Goal: Communication & Community: Share content

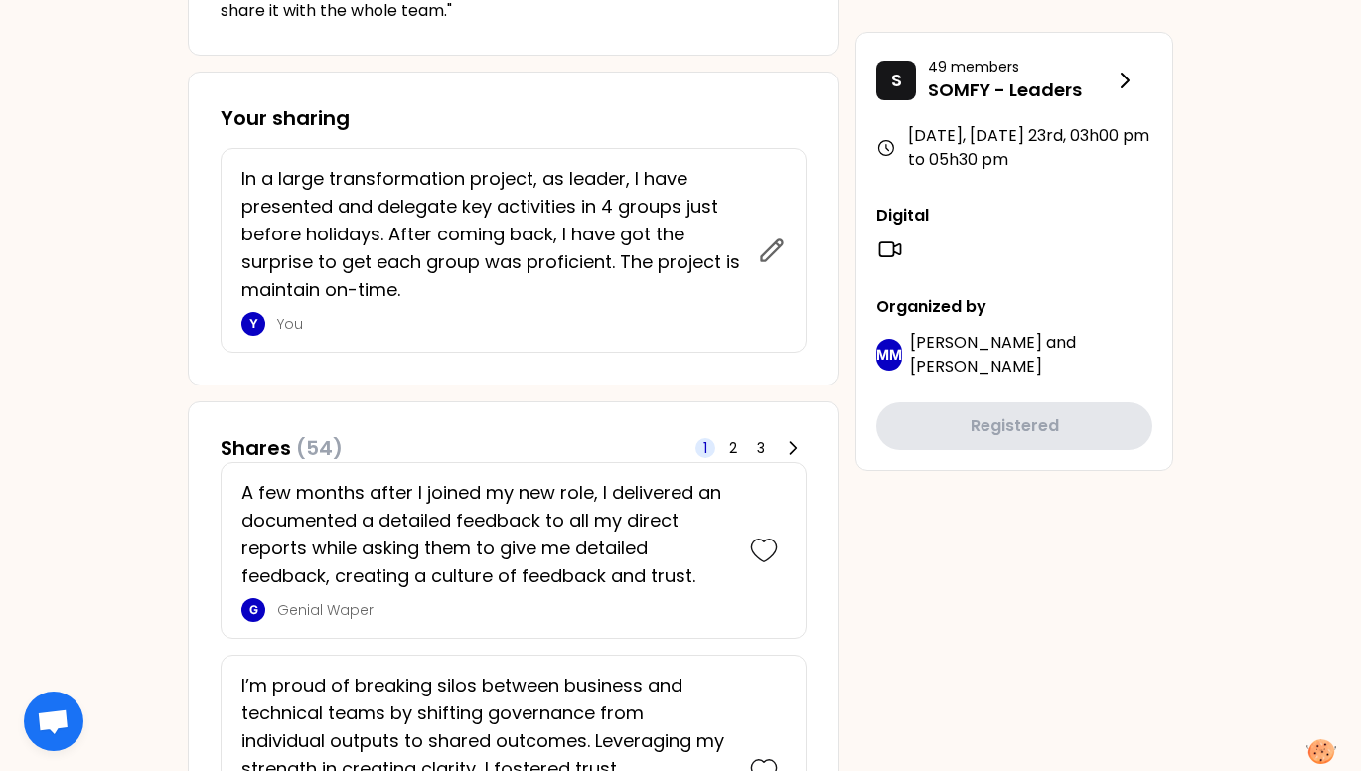
scroll to position [795, 0]
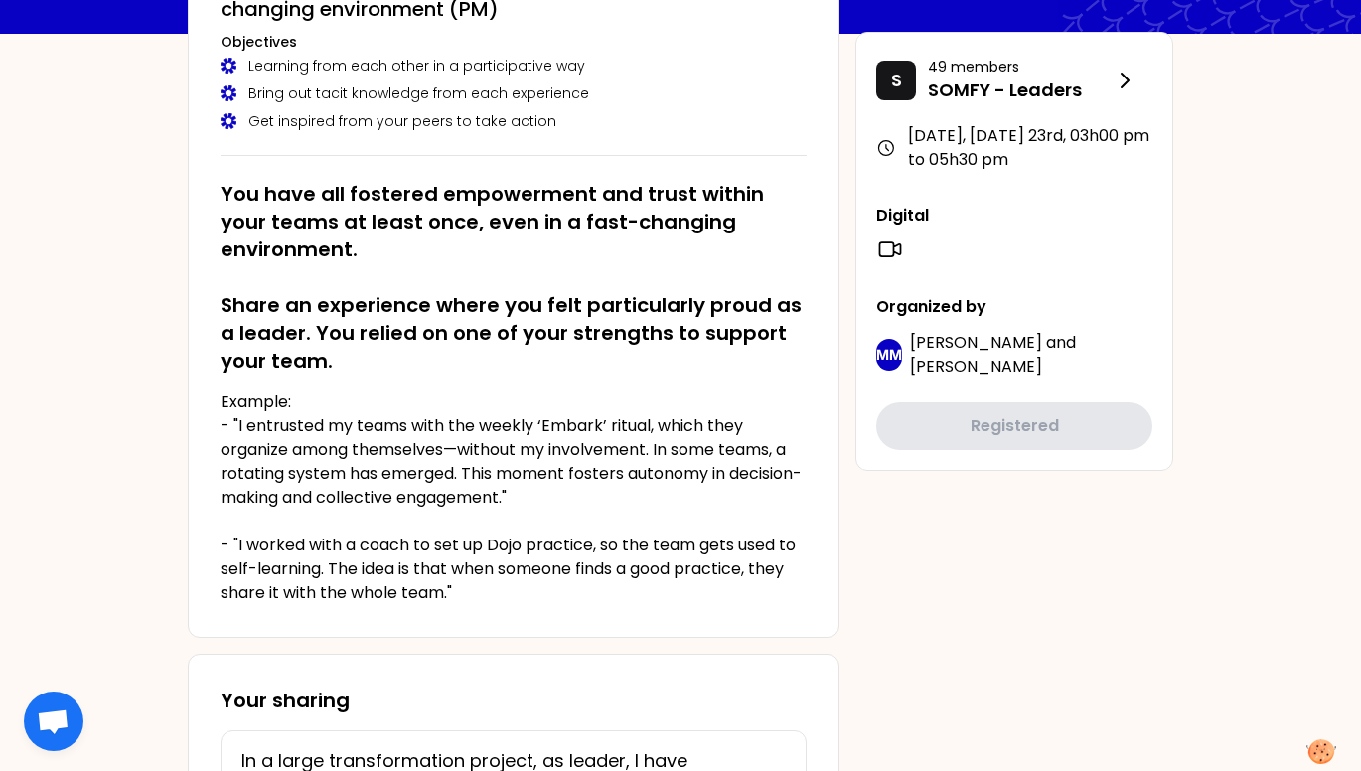
scroll to position [199, 0]
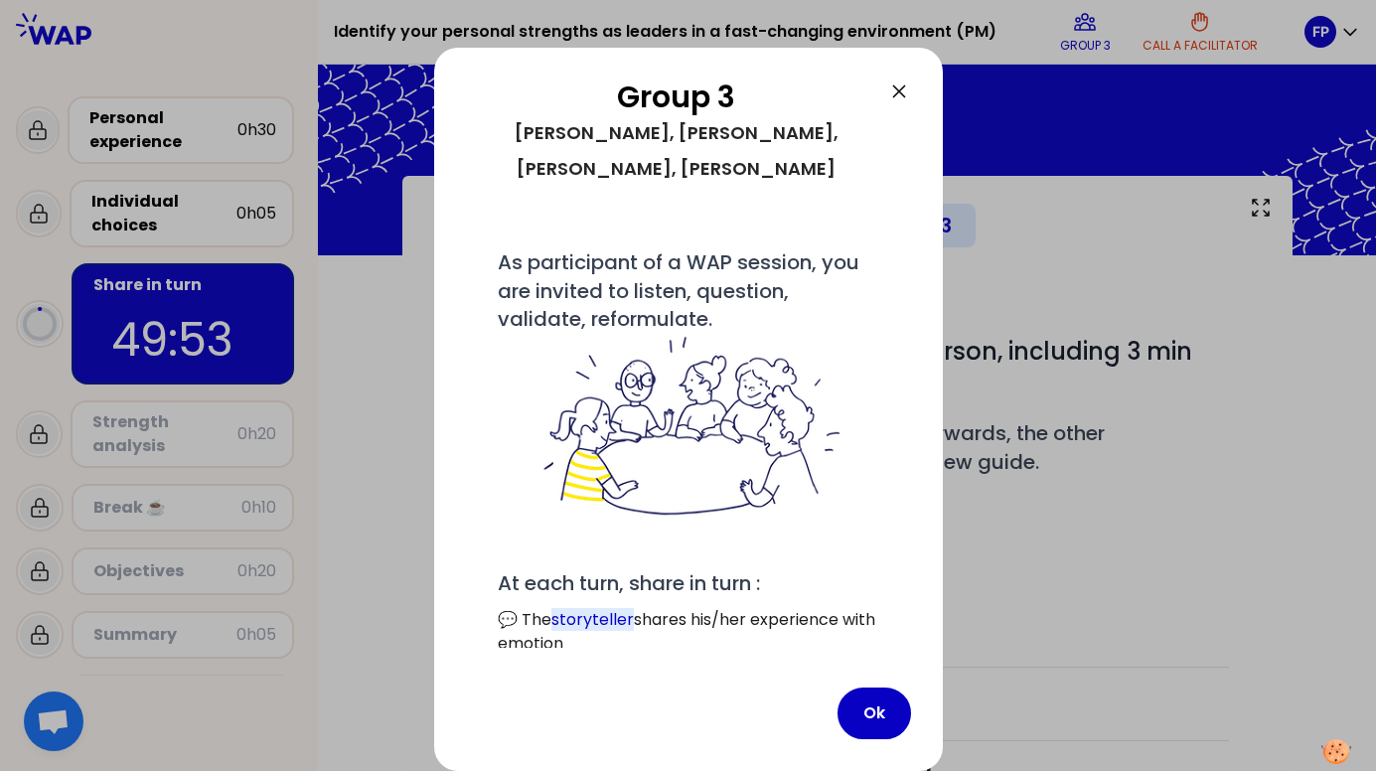
click at [874, 704] on button "Ok" at bounding box center [875, 714] width 74 height 52
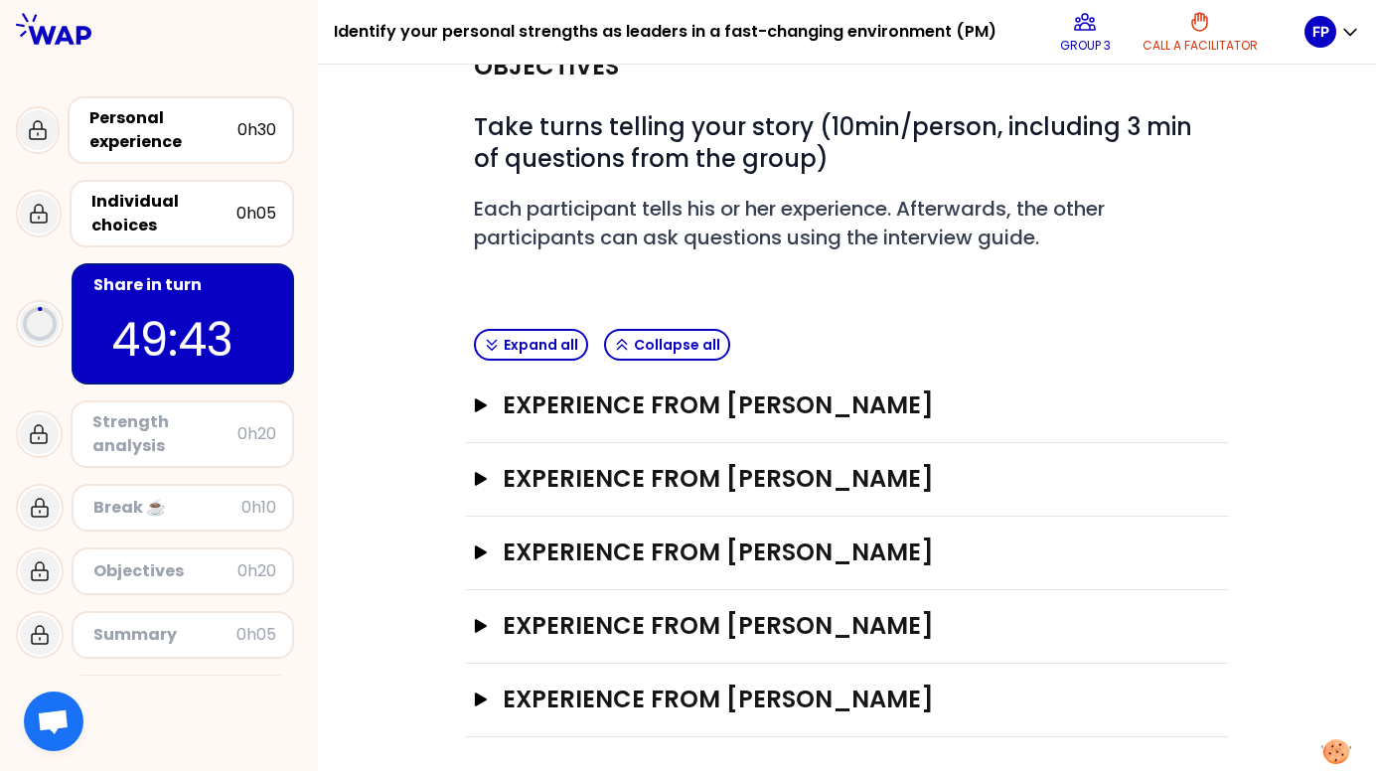
scroll to position [231, 0]
